Goal: Task Accomplishment & Management: Manage account settings

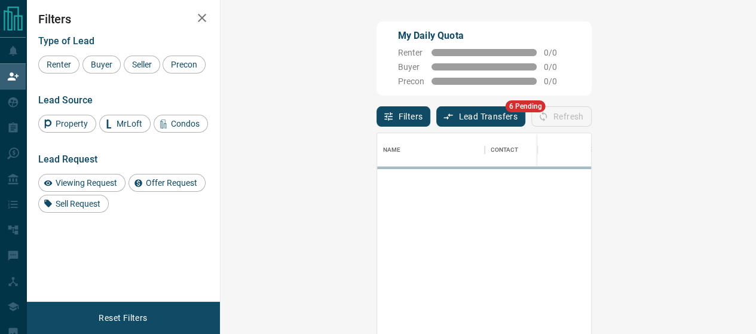
scroll to position [239, 501]
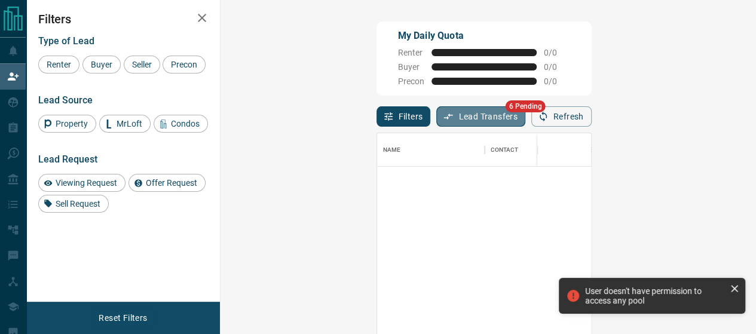
click at [436, 114] on button "Lead Transfers" at bounding box center [480, 116] width 89 height 20
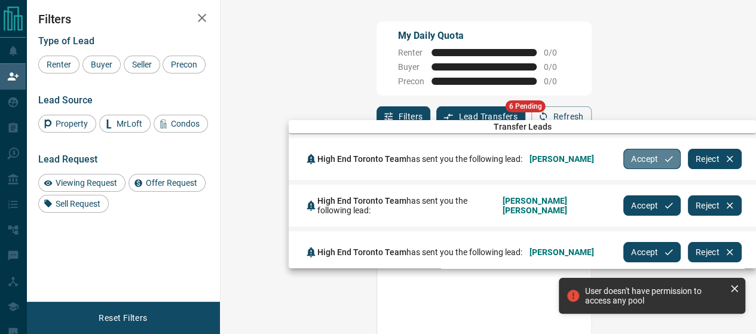
click at [636, 157] on button "Accept" at bounding box center [651, 159] width 57 height 20
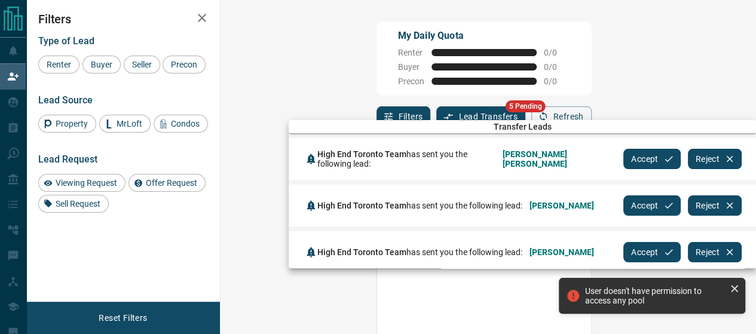
click at [636, 157] on button "Accept" at bounding box center [651, 159] width 57 height 20
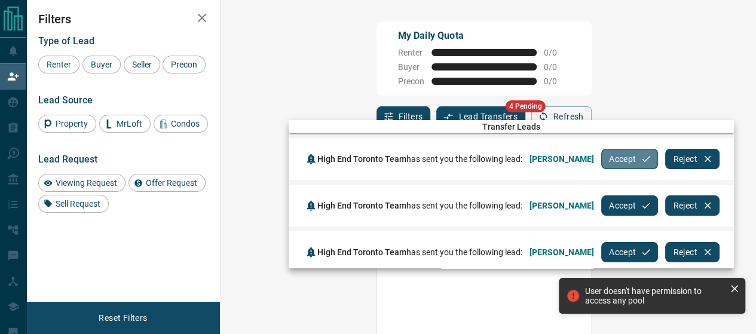
click at [636, 157] on button "Accept" at bounding box center [629, 159] width 57 height 20
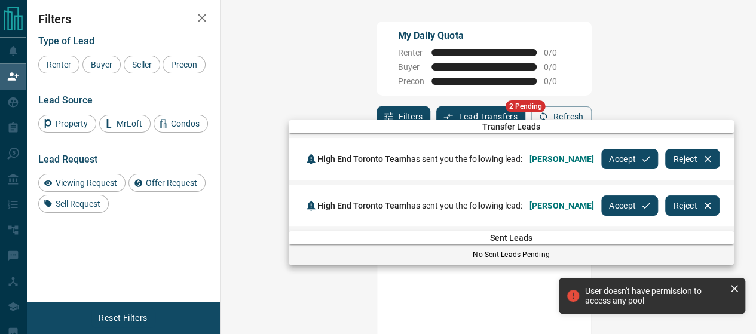
click at [636, 157] on button "Accept" at bounding box center [629, 159] width 57 height 20
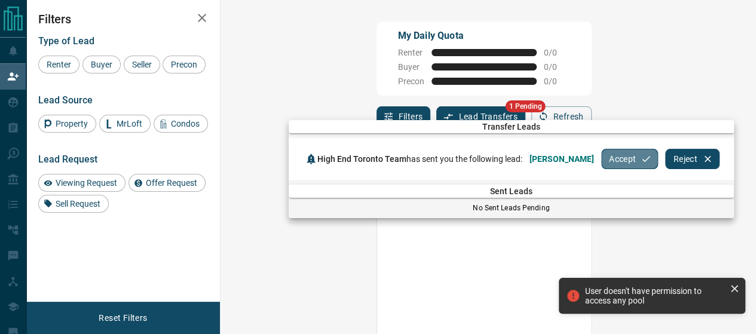
click at [619, 155] on button "Accept" at bounding box center [629, 159] width 57 height 20
